Goal: Information Seeking & Learning: Learn about a topic

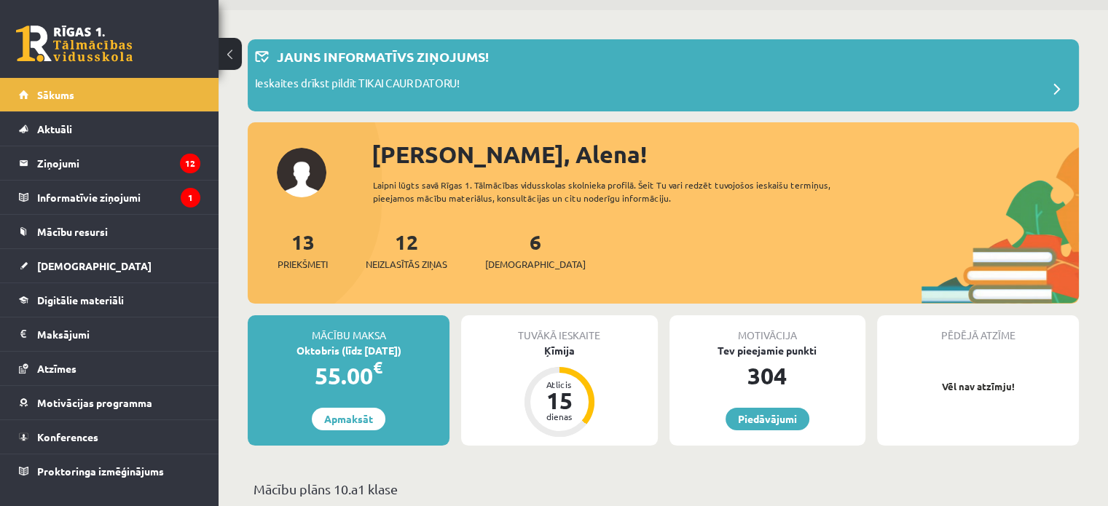
scroll to position [47, 0]
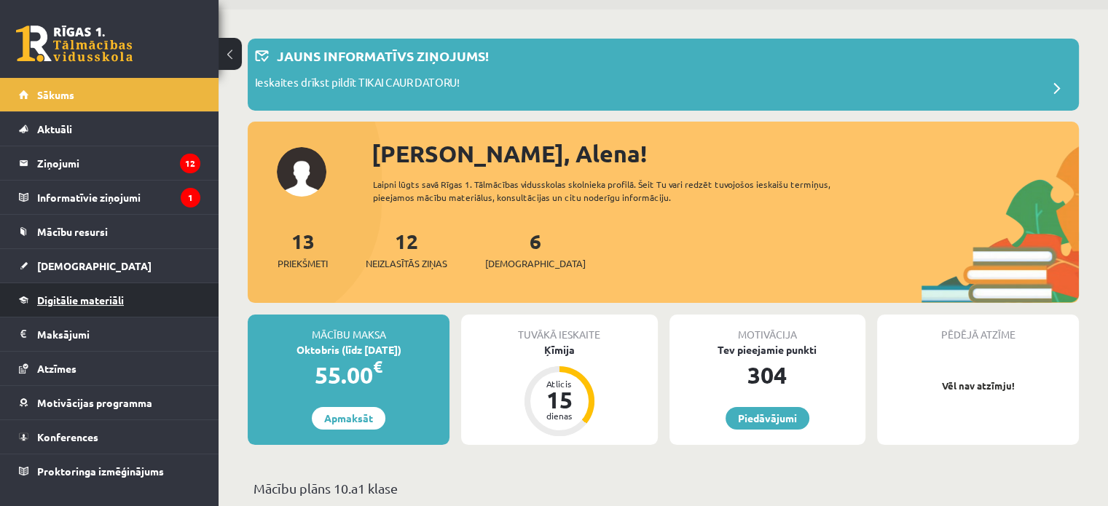
click at [93, 297] on span "Digitālie materiāli" at bounding box center [80, 300] width 87 height 13
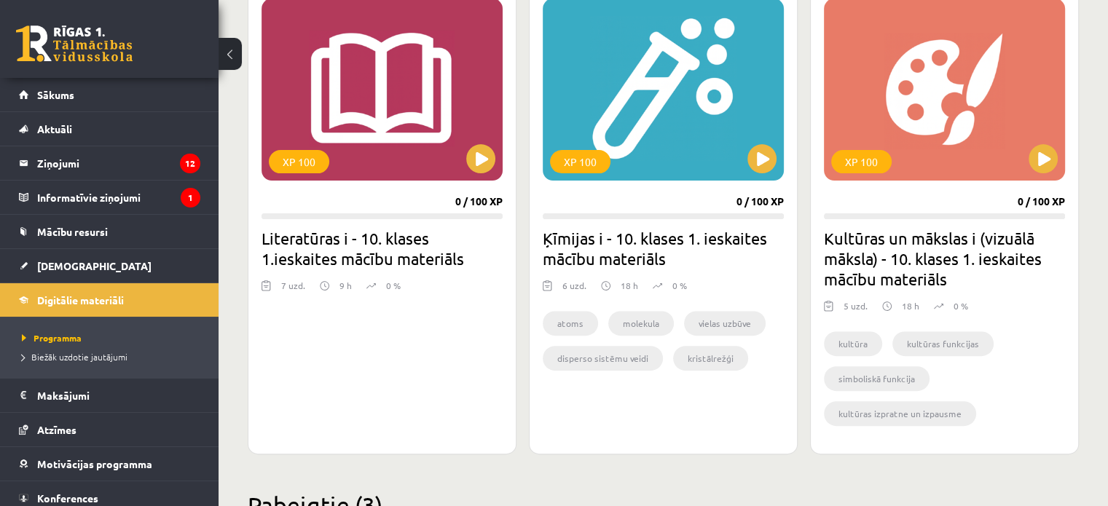
scroll to position [433, 0]
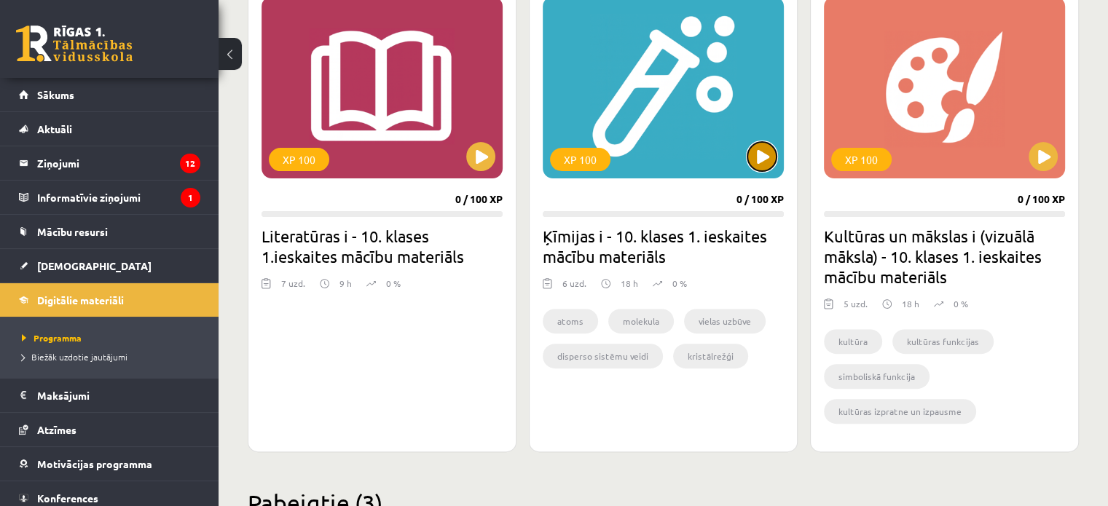
click at [753, 149] on button at bounding box center [762, 156] width 29 height 29
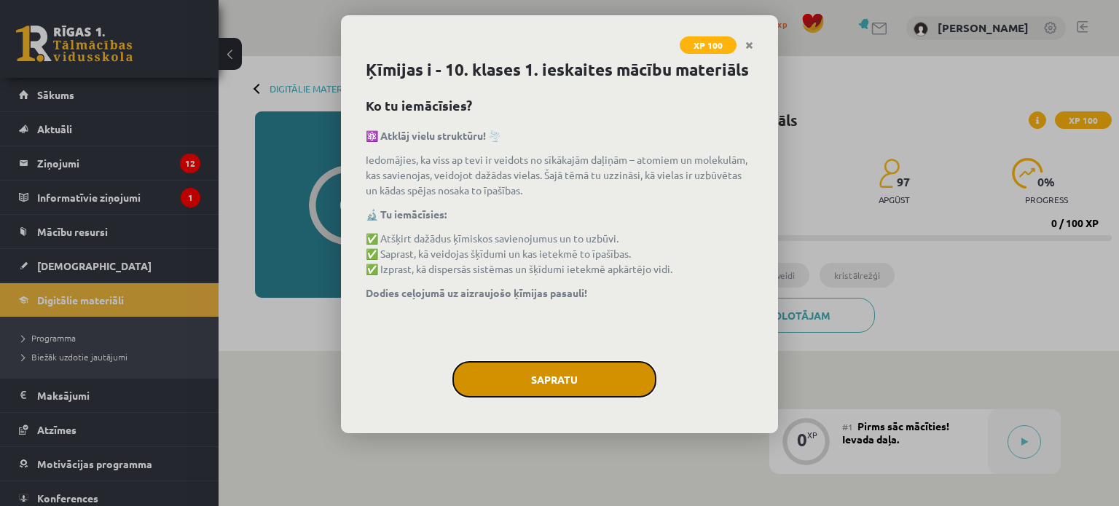
click at [605, 367] on button "Sapratu" at bounding box center [554, 379] width 204 height 36
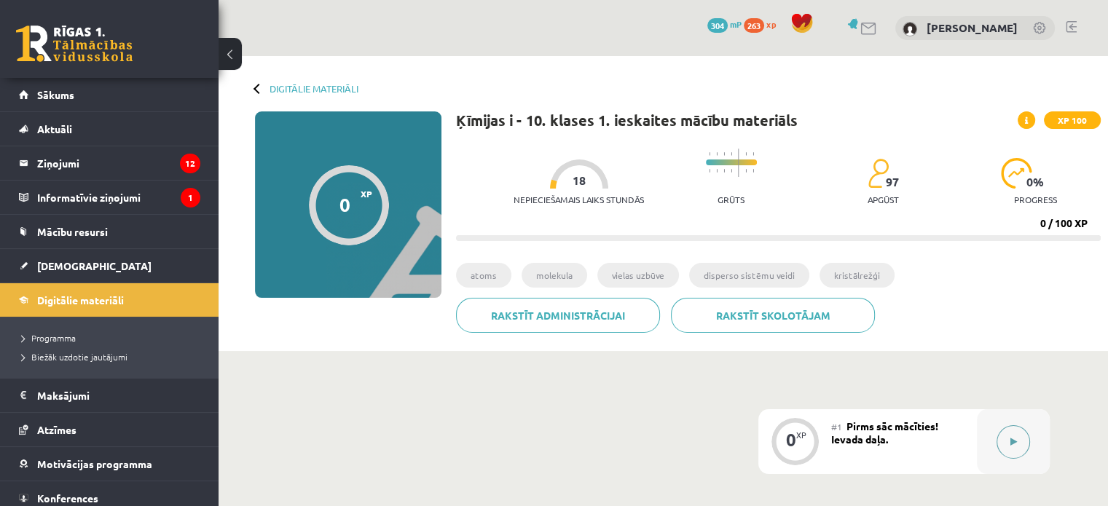
click at [1016, 436] on button at bounding box center [1014, 443] width 34 height 34
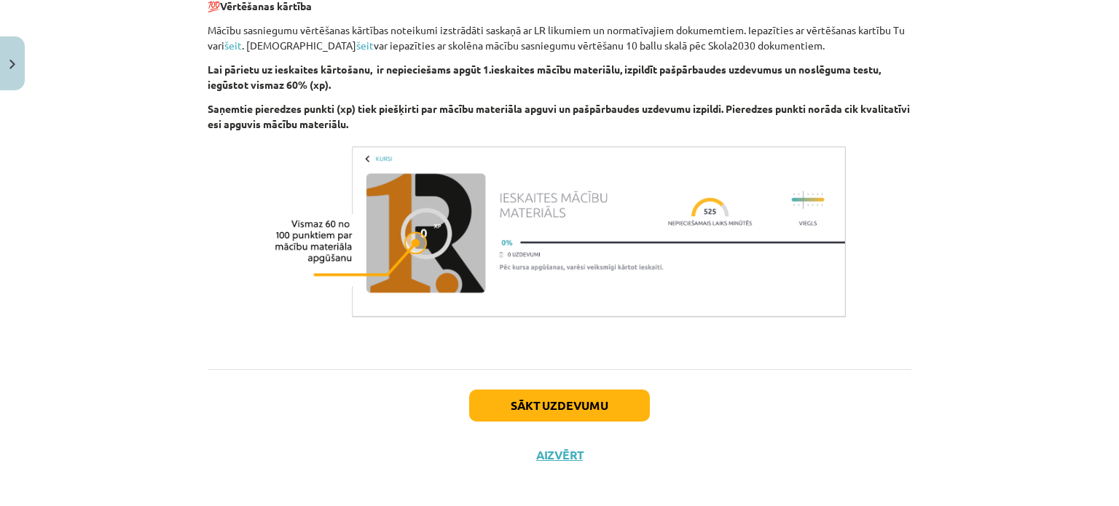
scroll to position [909, 0]
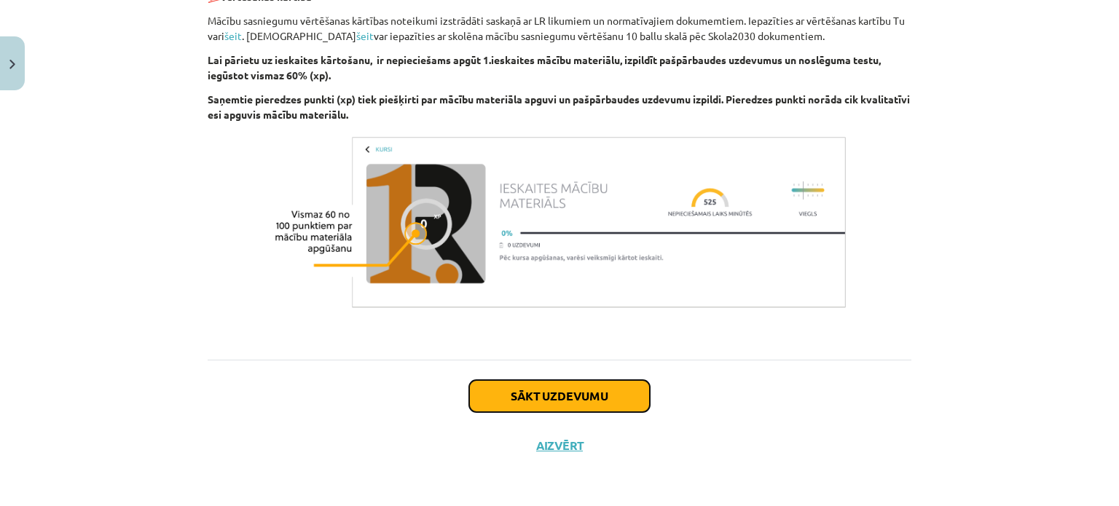
click at [542, 387] on button "Sākt uzdevumu" at bounding box center [559, 396] width 181 height 32
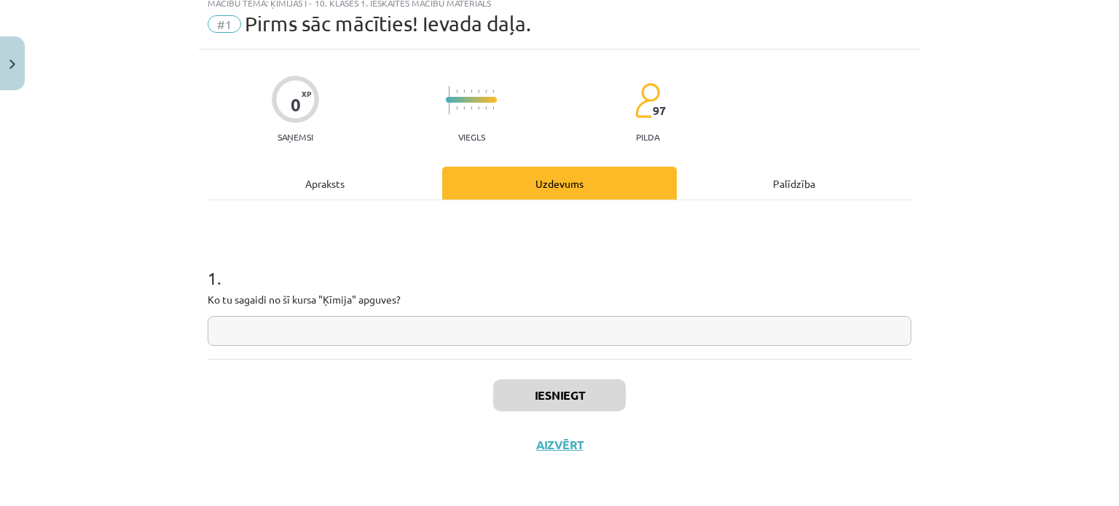
scroll to position [36, 0]
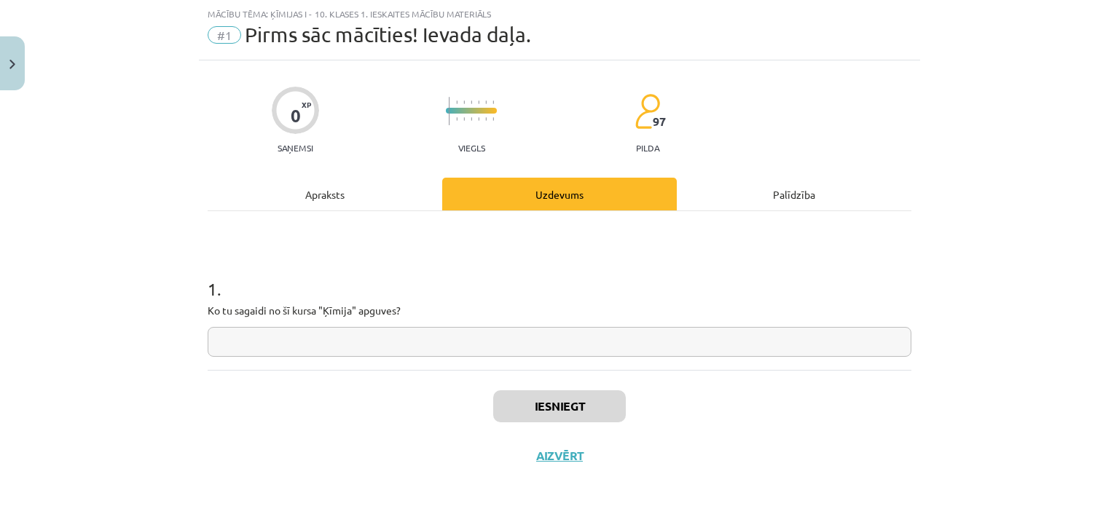
click at [482, 345] on input "text" at bounding box center [560, 342] width 704 height 30
type input "*"
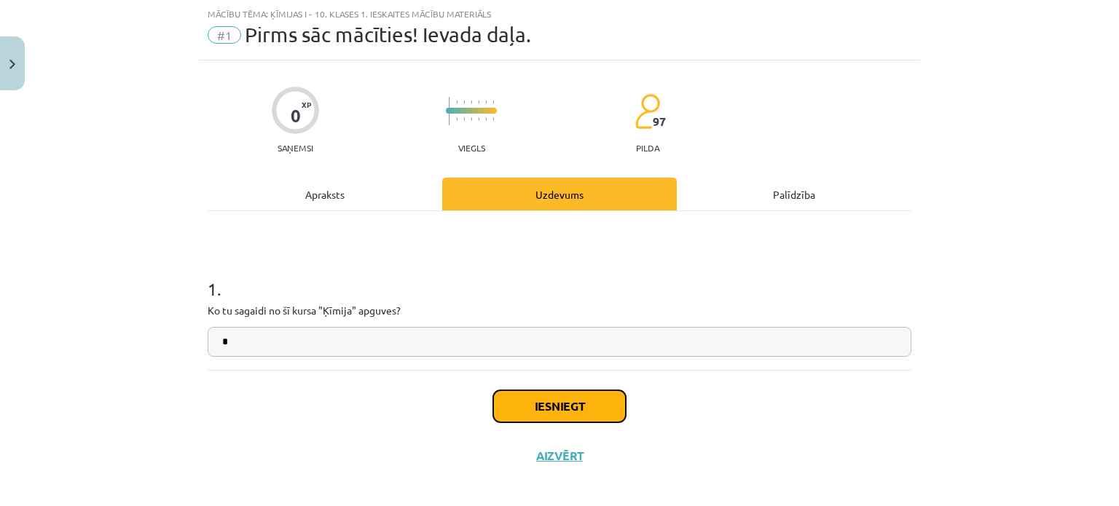
click at [576, 393] on button "Iesniegt" at bounding box center [559, 407] width 133 height 32
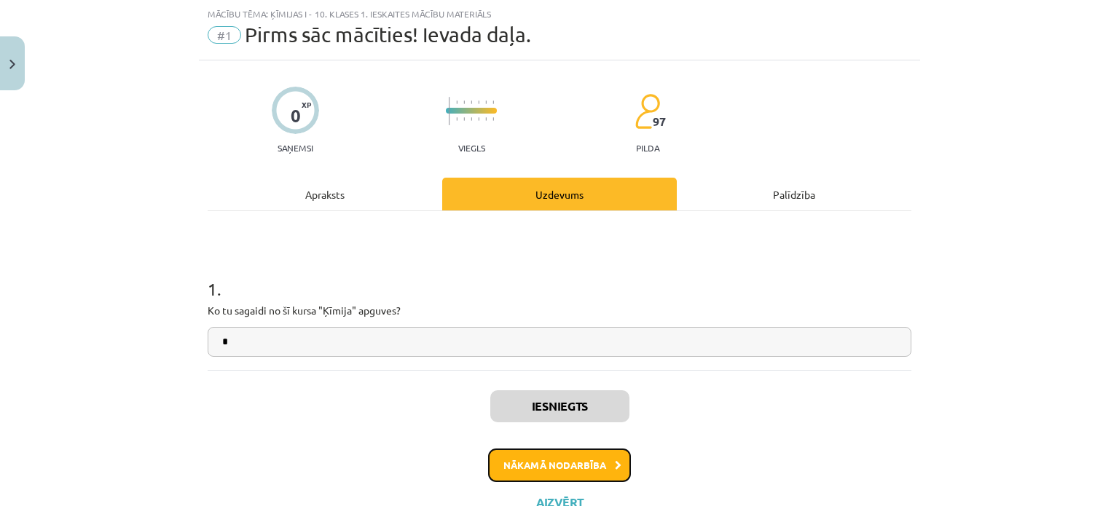
click at [570, 454] on button "Nākamā nodarbība" at bounding box center [559, 466] width 143 height 34
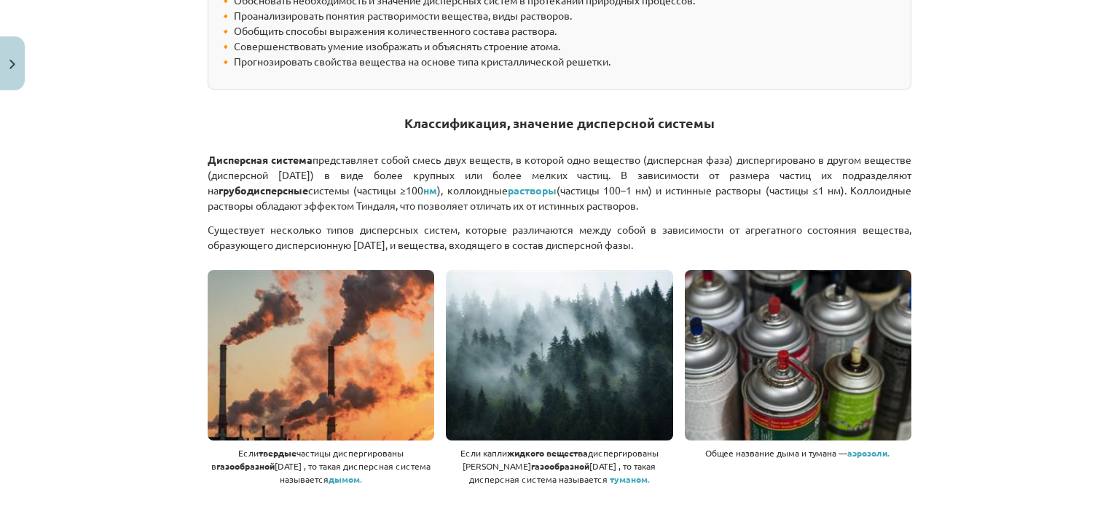
scroll to position [418, 0]
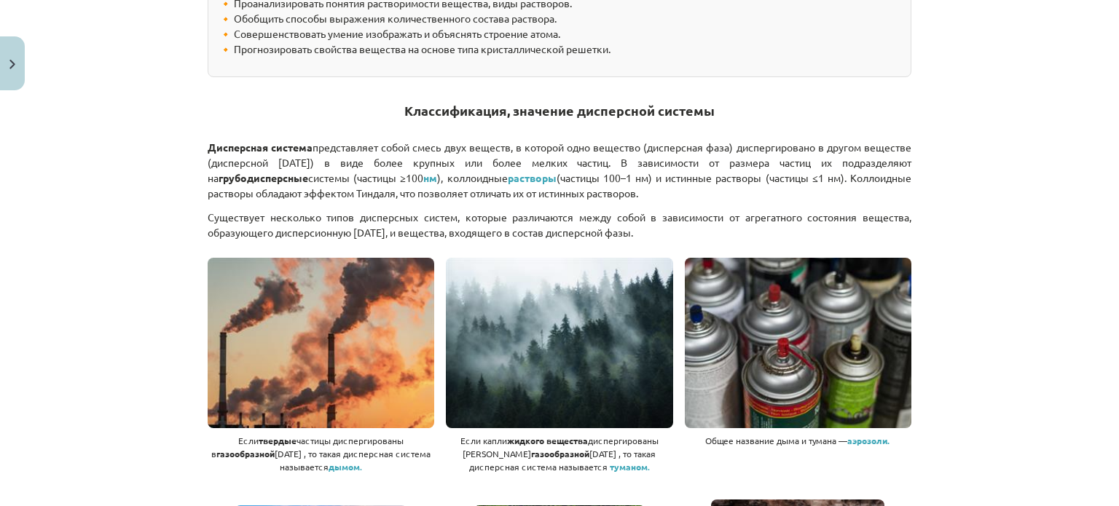
click at [423, 176] on font "нм" at bounding box center [430, 177] width 14 height 13
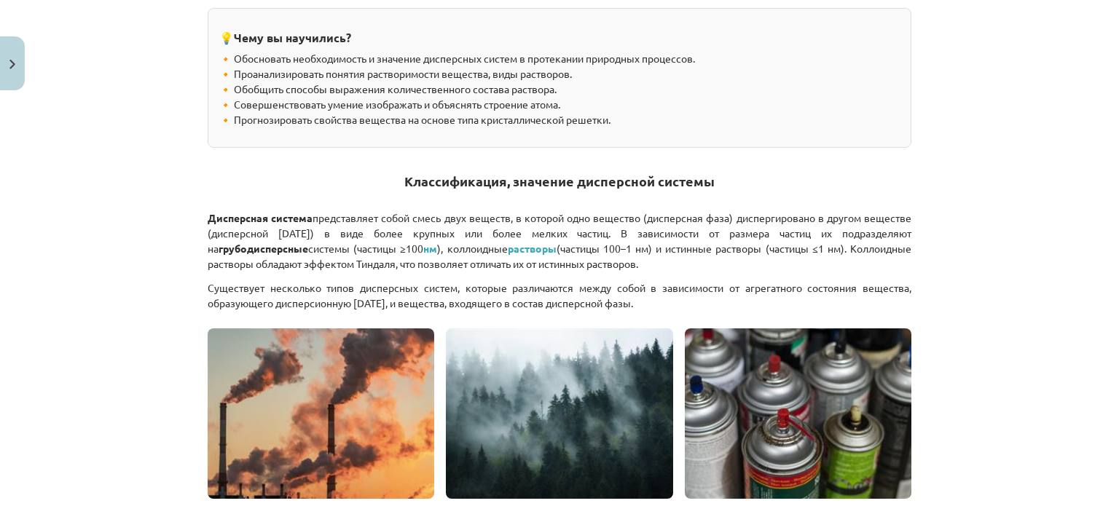
scroll to position [362, 0]
